Goal: Obtain resource: Download file/media

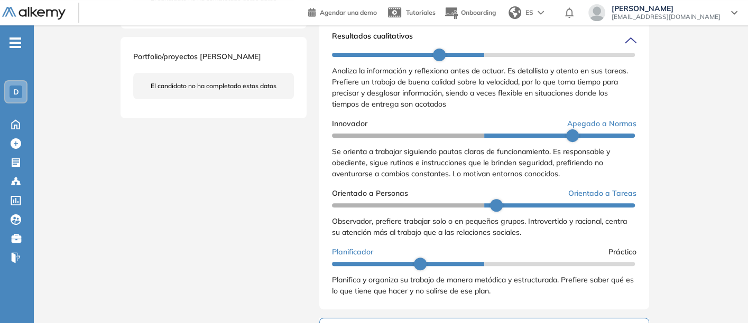
scroll to position [352, 0]
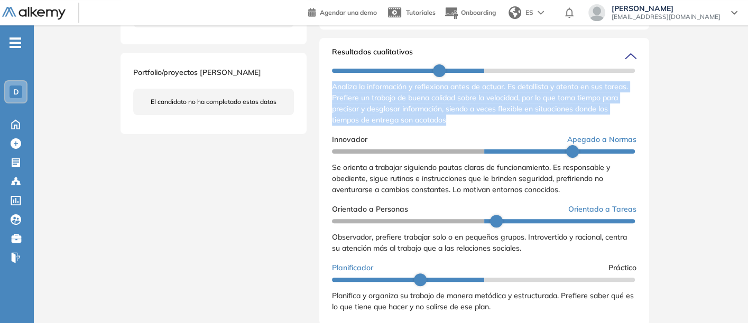
drag, startPoint x: 331, startPoint y: 96, endPoint x: 454, endPoint y: 133, distance: 128.2
click at [454, 126] on div "Analiza la información y reflexiona antes de actuar. Es detallista y atento en …" at bounding box center [484, 103] width 304 height 44
copy span "Analiza la información y reflexiona antes de actuar. Es detallista y atento en …"
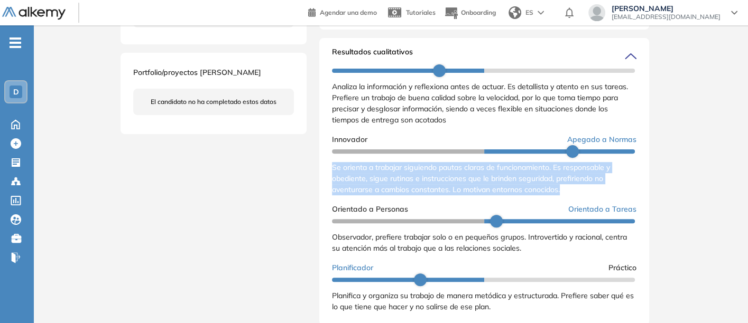
drag, startPoint x: 329, startPoint y: 175, endPoint x: 564, endPoint y: 202, distance: 237.3
click at [564, 202] on div "Resultados cualitativos Personalidad Alkemy - INAP Reporte cualitativo Reporte …" at bounding box center [484, 182] width 330 height 288
copy span "Se orienta a trabajar siguiendo pautas claras de funcionamiento. Es responsable…"
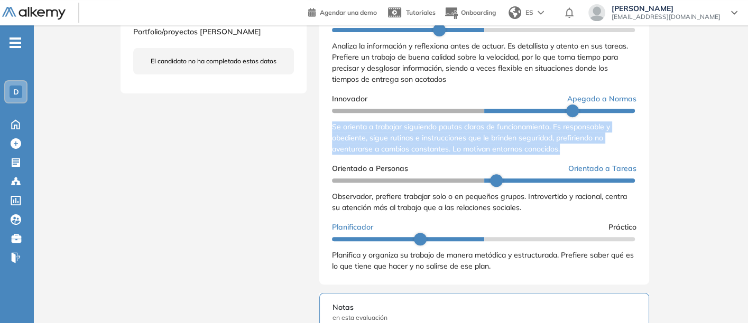
scroll to position [411, 0]
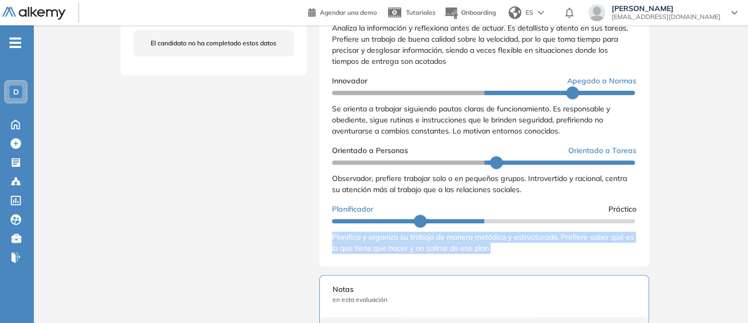
drag, startPoint x: 330, startPoint y: 246, endPoint x: 527, endPoint y: 267, distance: 197.8
click at [527, 267] on div "Resultados cualitativos Personalidad Alkemy - INAP Reporte cualitativo Reporte …" at bounding box center [484, 123] width 330 height 288
copy span "Planifica y organiza su trabajo de manera metódica y estructurada. Prefiere sab…"
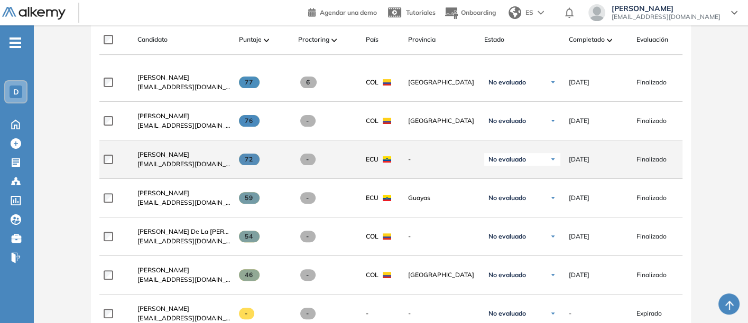
scroll to position [352, 0]
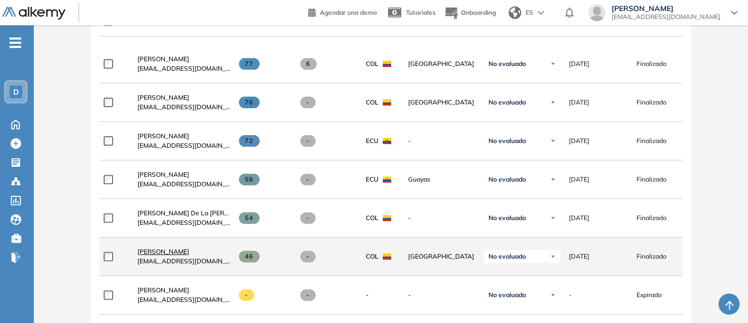
click at [168, 250] on span "[PERSON_NAME]" at bounding box center [163, 252] width 52 height 8
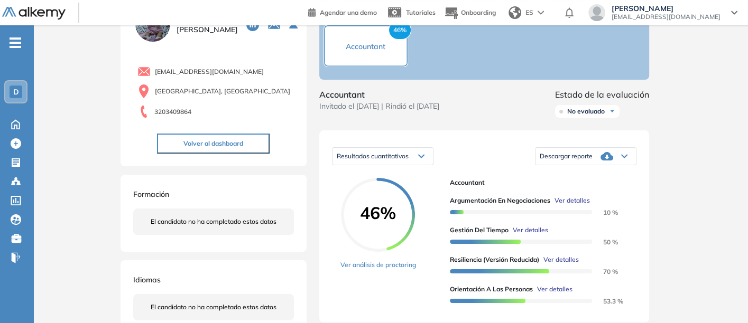
scroll to position [117, 0]
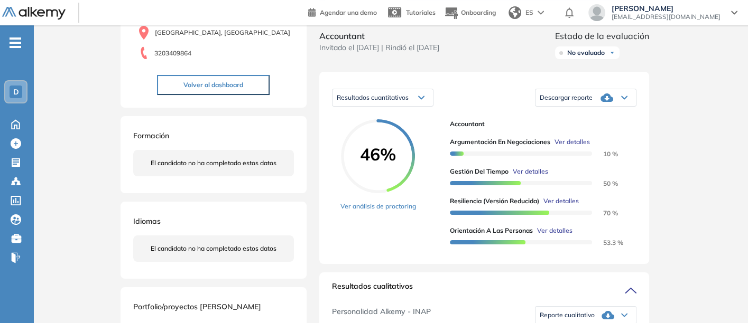
click at [575, 102] on span "Descargar reporte" at bounding box center [566, 98] width 53 height 8
click at [560, 135] on li "Descargar informe resumido" at bounding box center [579, 130] width 79 height 11
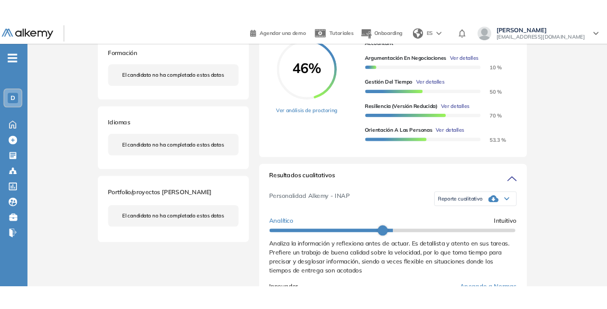
scroll to position [235, 0]
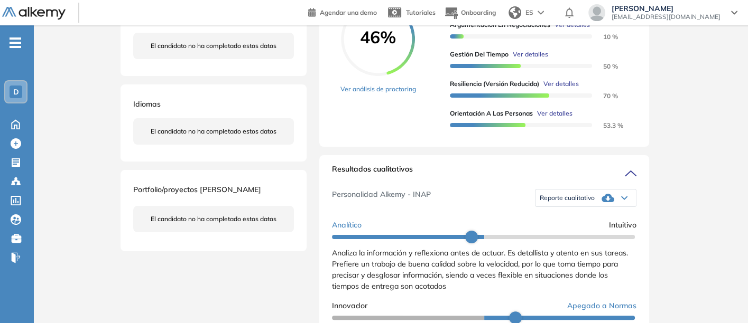
click at [557, 202] on span "Reporte cualitativo" at bounding box center [567, 198] width 55 height 8
click at [551, 236] on li "Reporte sin Afinidad AI" at bounding box center [571, 230] width 62 height 11
